Goal: Navigation & Orientation: Go to known website

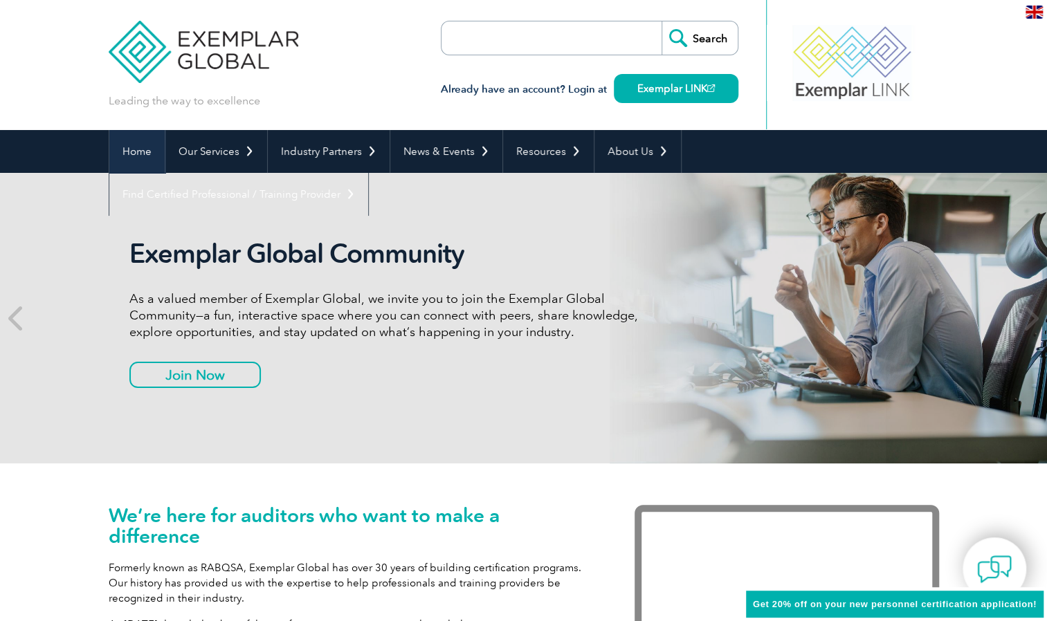
click at [147, 153] on link "Home" at bounding box center [136, 151] width 55 height 43
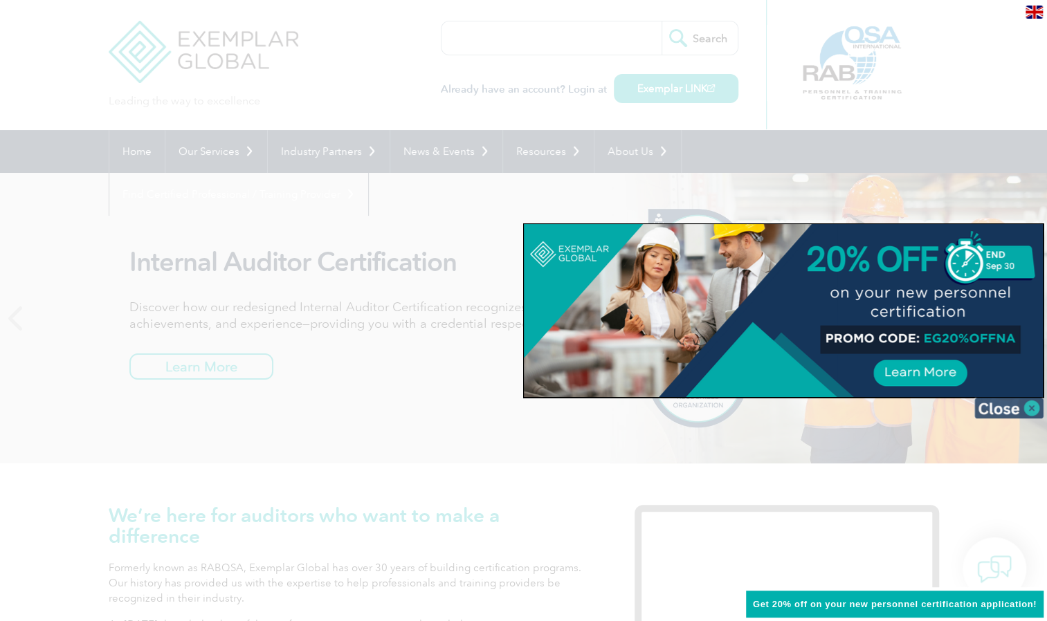
click at [1002, 407] on img at bounding box center [1008, 408] width 69 height 21
